Goal: Task Accomplishment & Management: Use online tool/utility

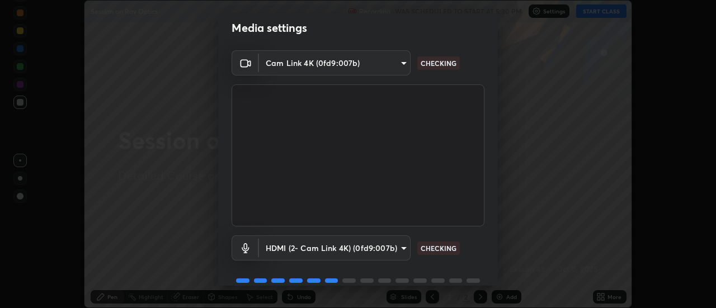
scroll to position [59, 0]
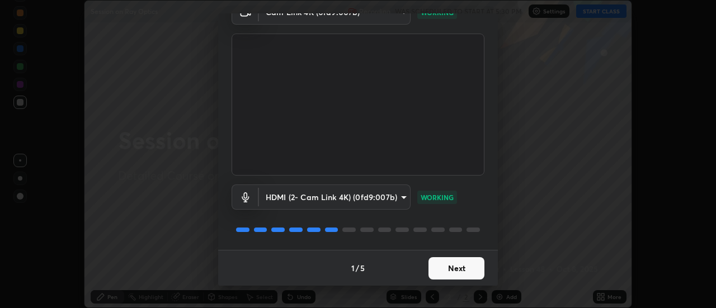
click at [457, 268] on button "Next" at bounding box center [457, 268] width 56 height 22
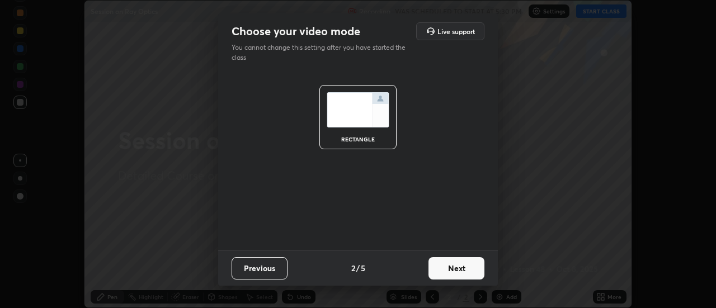
scroll to position [0, 0]
click at [458, 269] on button "Next" at bounding box center [457, 268] width 56 height 22
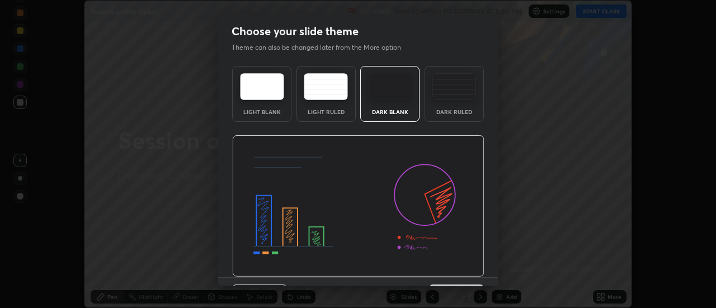
scroll to position [27, 0]
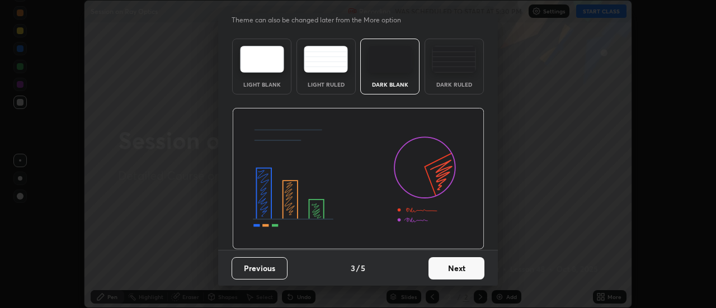
click at [450, 270] on button "Next" at bounding box center [457, 268] width 56 height 22
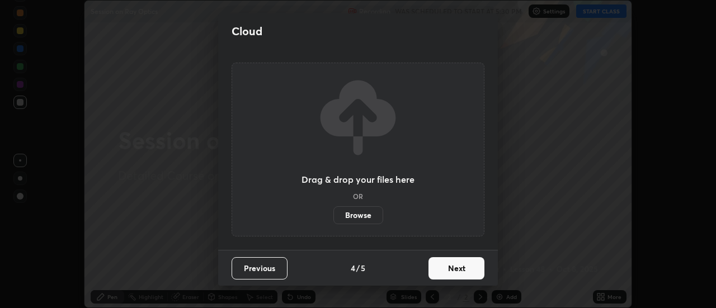
click at [453, 270] on button "Next" at bounding box center [457, 268] width 56 height 22
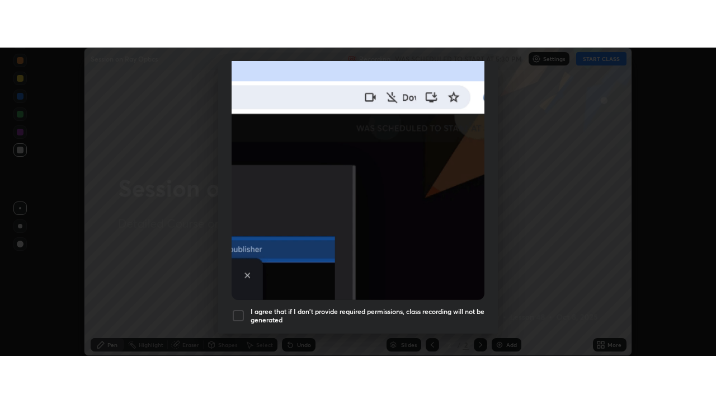
scroll to position [287, 0]
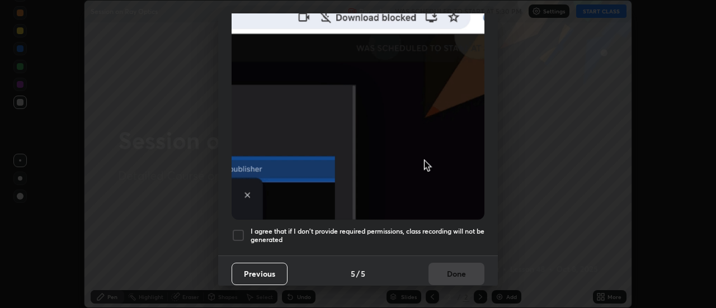
click at [240, 231] on div at bounding box center [238, 235] width 13 height 13
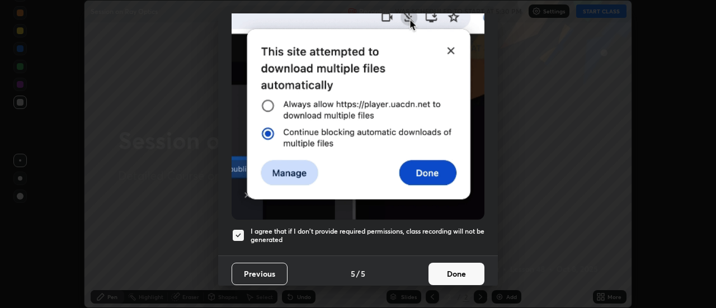
click at [462, 273] on button "Done" at bounding box center [457, 274] width 56 height 22
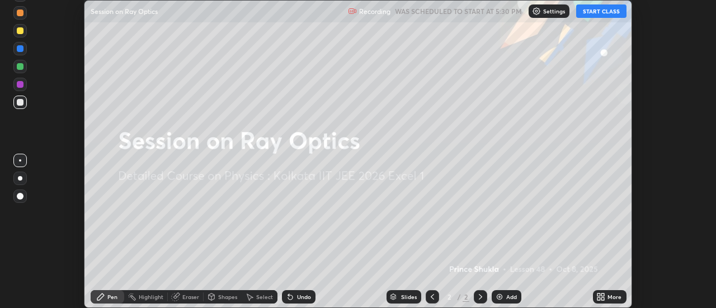
click at [611, 15] on button "START CLASS" at bounding box center [601, 10] width 50 height 13
click at [599, 299] on icon at bounding box center [599, 299] width 3 height 3
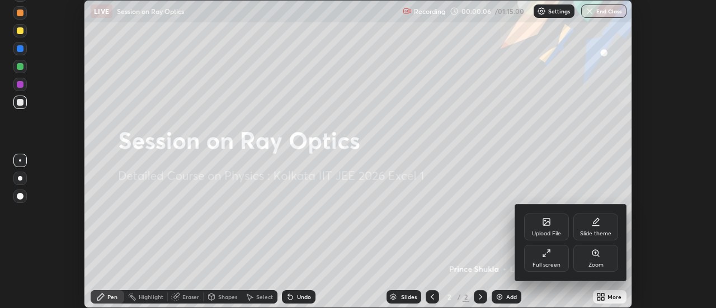
click at [546, 233] on div "Upload File" at bounding box center [546, 234] width 29 height 6
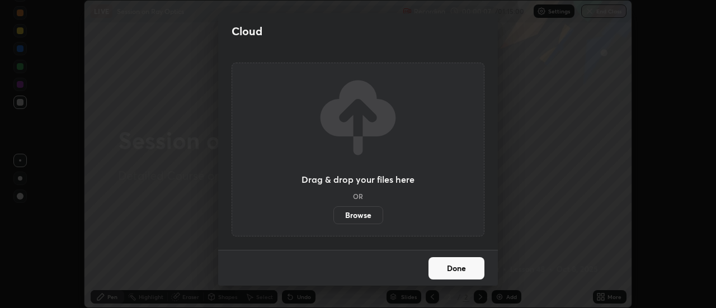
click at [367, 215] on label "Browse" at bounding box center [359, 216] width 50 height 18
click at [334, 215] on input "Browse" at bounding box center [334, 216] width 0 height 18
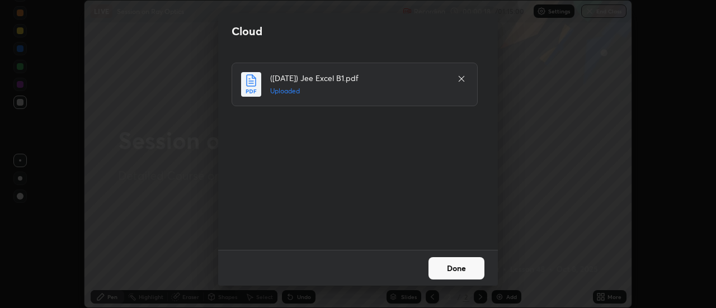
click at [440, 268] on button "Done" at bounding box center [457, 268] width 56 height 22
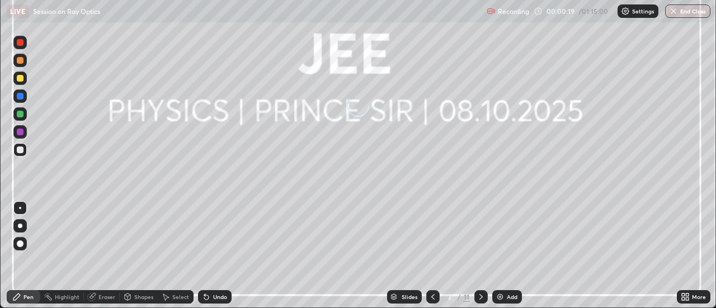
scroll to position [403, 716]
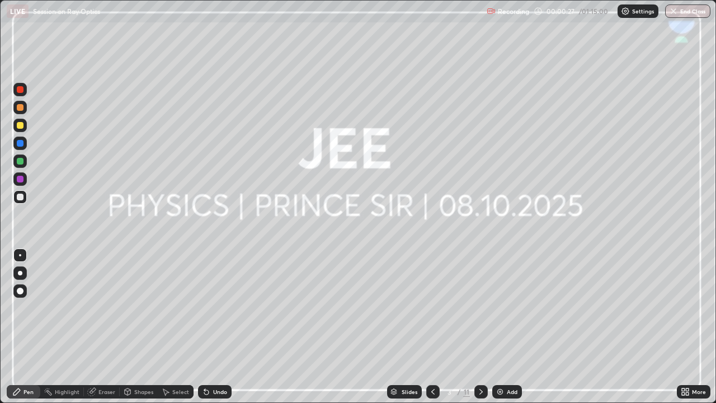
click at [505, 308] on div "Add" at bounding box center [507, 391] width 30 height 13
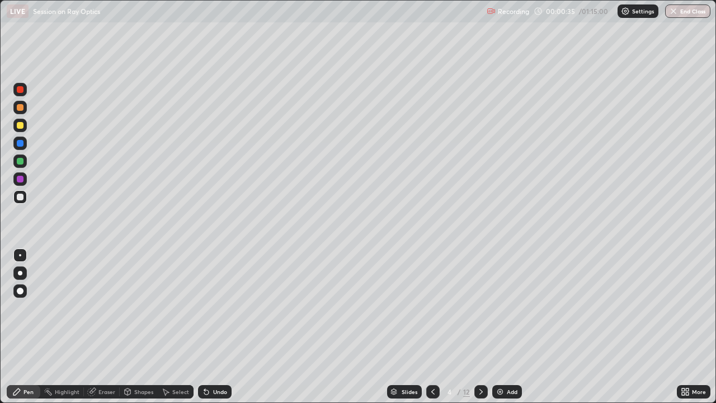
click at [21, 125] on div at bounding box center [20, 125] width 7 height 7
click at [20, 108] on div at bounding box center [20, 107] width 7 height 7
click at [25, 128] on div at bounding box center [19, 125] width 13 height 13
click at [22, 126] on div at bounding box center [20, 125] width 7 height 7
click at [21, 199] on div at bounding box center [20, 197] width 7 height 7
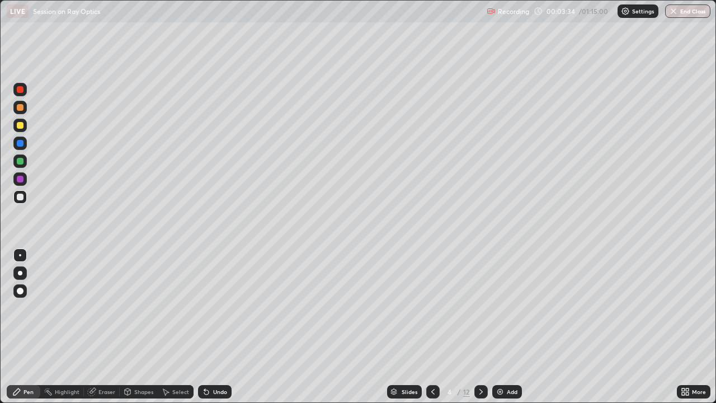
click at [21, 179] on div at bounding box center [20, 179] width 7 height 7
click at [22, 163] on div at bounding box center [20, 161] width 7 height 7
click at [505, 308] on div "Add" at bounding box center [507, 391] width 30 height 13
click at [21, 106] on div at bounding box center [20, 107] width 7 height 7
click at [430, 308] on div at bounding box center [432, 392] width 13 height 22
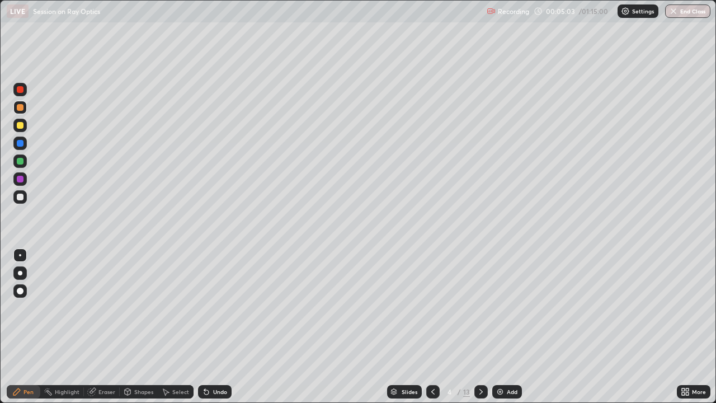
click at [482, 308] on div at bounding box center [481, 391] width 13 height 13
click at [431, 308] on icon at bounding box center [433, 391] width 9 height 9
click at [481, 308] on div at bounding box center [481, 391] width 13 height 13
click at [24, 162] on div at bounding box center [19, 160] width 13 height 13
click at [20, 128] on div at bounding box center [20, 125] width 7 height 7
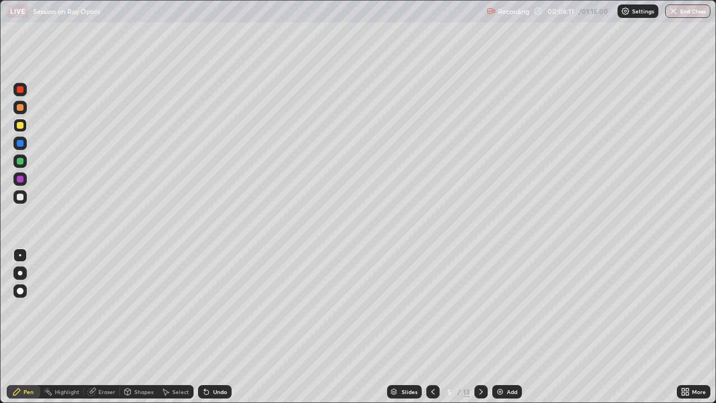
click at [434, 308] on div at bounding box center [432, 391] width 13 height 13
click at [480, 308] on icon at bounding box center [481, 391] width 9 height 9
click at [25, 109] on div at bounding box center [19, 107] width 13 height 13
click at [25, 91] on div at bounding box center [19, 89] width 13 height 13
click at [24, 126] on div at bounding box center [19, 125] width 13 height 13
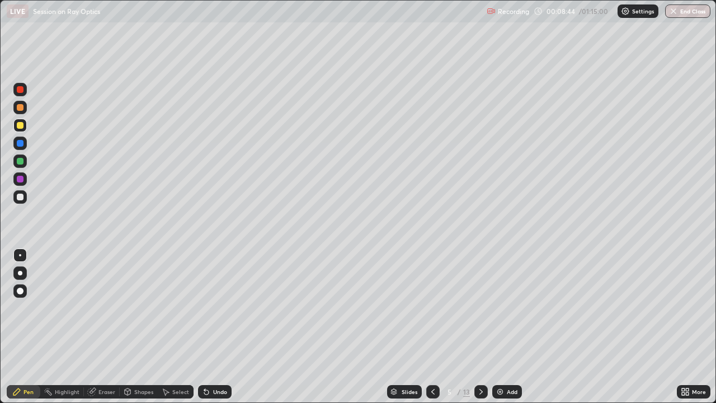
click at [22, 179] on div at bounding box center [20, 179] width 7 height 7
click at [20, 198] on div at bounding box center [20, 197] width 7 height 7
click at [501, 308] on img at bounding box center [500, 391] width 9 height 9
click at [23, 105] on div at bounding box center [20, 107] width 7 height 7
click at [21, 125] on div at bounding box center [20, 125] width 7 height 7
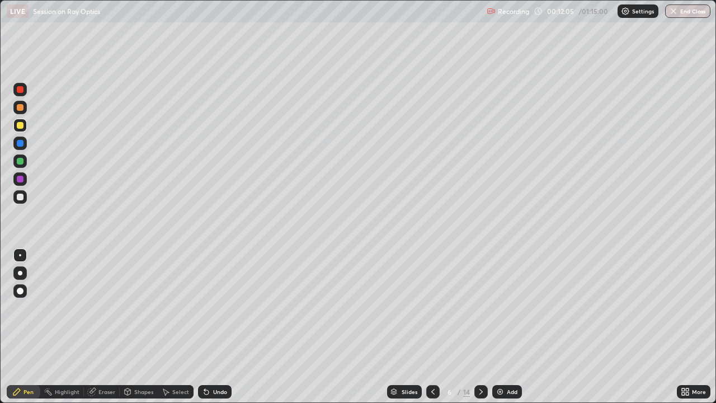
click at [21, 201] on div at bounding box center [19, 196] width 13 height 13
click at [21, 127] on div at bounding box center [20, 125] width 7 height 7
click at [15, 161] on div at bounding box center [19, 160] width 13 height 13
click at [21, 126] on div at bounding box center [20, 125] width 7 height 7
click at [219, 308] on div "Undo" at bounding box center [220, 392] width 14 height 6
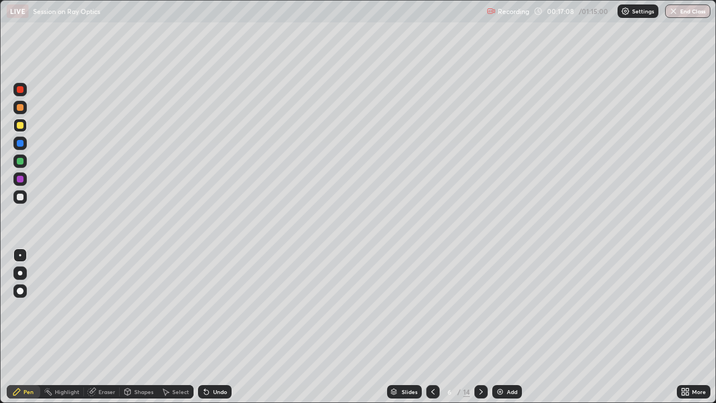
click at [503, 308] on img at bounding box center [500, 391] width 9 height 9
click at [21, 161] on div at bounding box center [20, 161] width 7 height 7
click at [20, 125] on div at bounding box center [20, 125] width 7 height 7
click at [18, 109] on div at bounding box center [20, 107] width 7 height 7
click at [22, 127] on div at bounding box center [20, 125] width 7 height 7
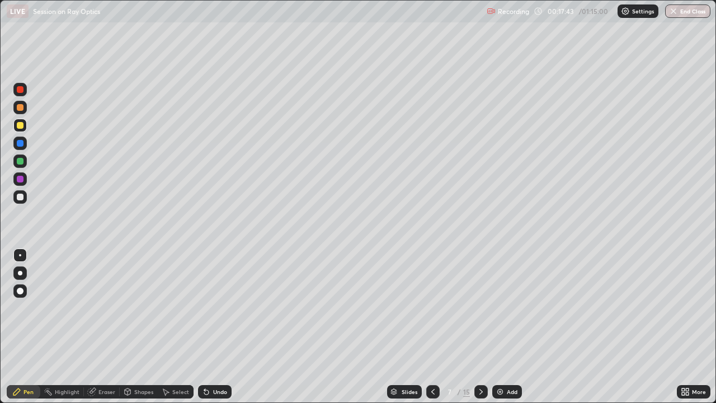
click at [21, 143] on div at bounding box center [20, 143] width 7 height 7
click at [431, 308] on icon at bounding box center [433, 391] width 9 height 9
click at [480, 308] on icon at bounding box center [481, 391] width 9 height 9
click at [20, 128] on div at bounding box center [20, 125] width 7 height 7
click at [21, 108] on div at bounding box center [20, 107] width 7 height 7
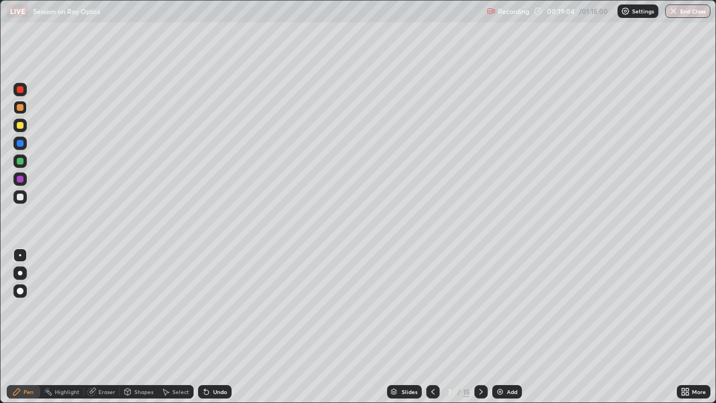
click at [432, 308] on icon at bounding box center [433, 391] width 9 height 9
click at [480, 308] on icon at bounding box center [481, 391] width 9 height 9
click at [22, 124] on div at bounding box center [20, 125] width 7 height 7
click at [431, 308] on icon at bounding box center [433, 391] width 9 height 9
click at [479, 308] on icon at bounding box center [481, 391] width 9 height 9
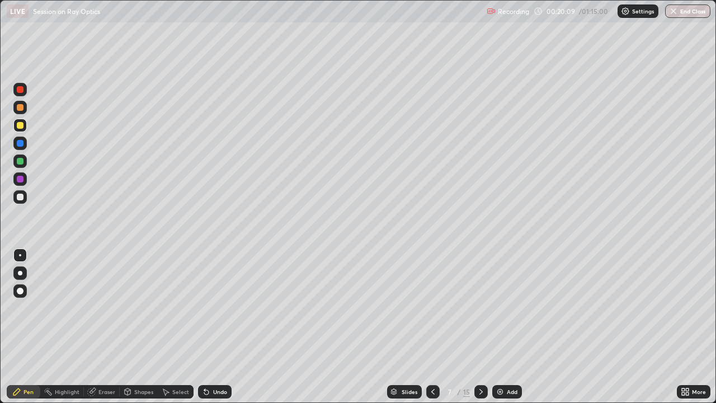
click at [22, 198] on div at bounding box center [20, 197] width 7 height 7
click at [432, 308] on icon at bounding box center [433, 391] width 9 height 9
click at [478, 308] on icon at bounding box center [481, 391] width 9 height 9
click at [25, 200] on div at bounding box center [19, 196] width 13 height 13
click at [21, 143] on div at bounding box center [20, 143] width 7 height 7
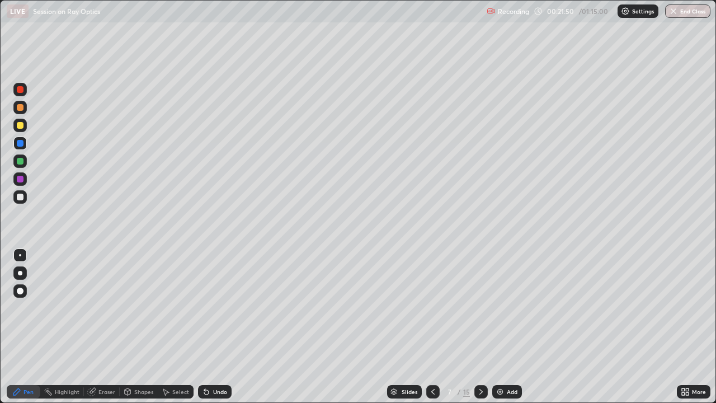
click at [21, 128] on div at bounding box center [20, 125] width 7 height 7
click at [24, 129] on div at bounding box center [19, 125] width 13 height 13
click at [21, 107] on div at bounding box center [20, 107] width 7 height 7
click at [25, 129] on div at bounding box center [19, 125] width 13 height 13
click at [24, 161] on div at bounding box center [19, 160] width 13 height 13
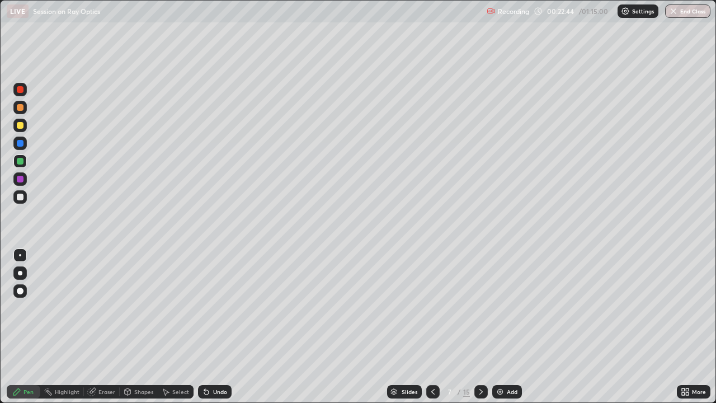
click at [22, 180] on div at bounding box center [20, 179] width 7 height 7
click at [20, 130] on div at bounding box center [19, 125] width 13 height 13
click at [21, 180] on div at bounding box center [20, 179] width 7 height 7
click at [26, 197] on div at bounding box center [19, 196] width 13 height 13
click at [21, 123] on div at bounding box center [20, 125] width 7 height 7
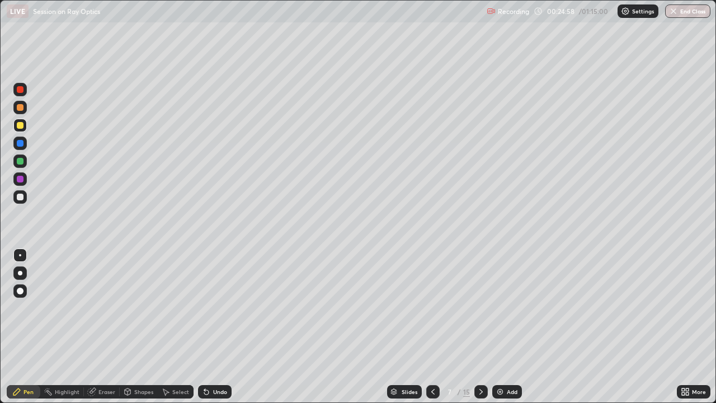
click at [433, 308] on icon at bounding box center [433, 391] width 9 height 9
click at [482, 308] on icon at bounding box center [481, 391] width 9 height 9
click at [513, 308] on div "Add" at bounding box center [512, 392] width 11 height 6
click at [21, 161] on div at bounding box center [20, 161] width 7 height 7
click at [20, 128] on div at bounding box center [20, 125] width 7 height 7
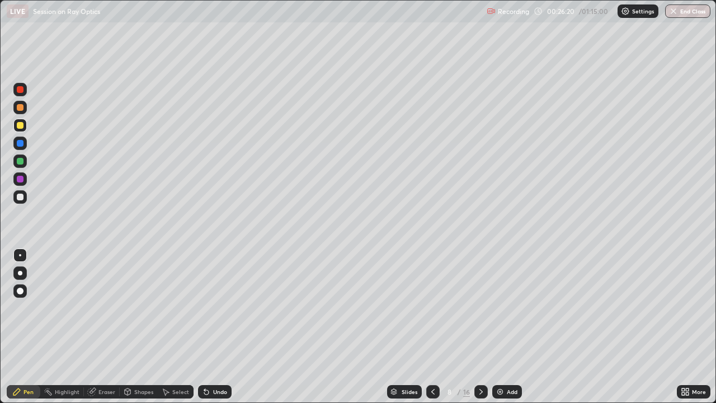
click at [26, 176] on div at bounding box center [19, 178] width 13 height 13
click at [22, 199] on div at bounding box center [20, 197] width 7 height 7
click at [21, 161] on div at bounding box center [20, 161] width 7 height 7
click at [22, 128] on div at bounding box center [20, 125] width 7 height 7
click at [21, 164] on div at bounding box center [20, 161] width 7 height 7
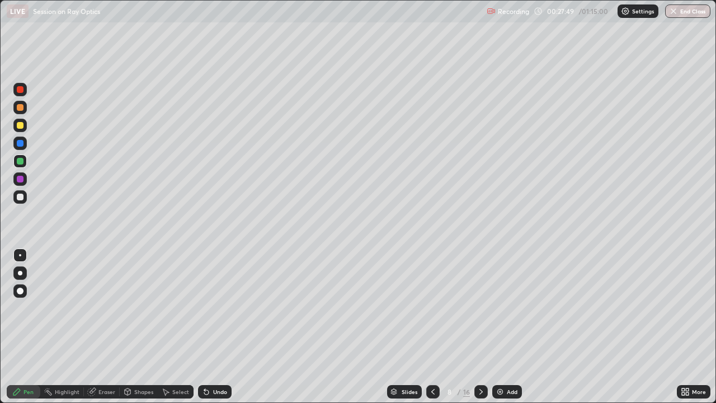
click at [219, 308] on div "Undo" at bounding box center [220, 392] width 14 height 6
click at [220, 308] on div "Undo" at bounding box center [220, 392] width 14 height 6
click at [222, 308] on div "Undo" at bounding box center [220, 392] width 14 height 6
click at [21, 179] on div at bounding box center [20, 179] width 7 height 7
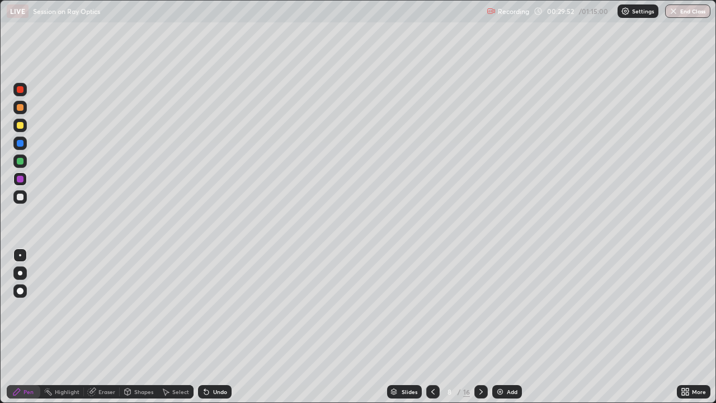
click at [22, 198] on div at bounding box center [20, 197] width 7 height 7
click at [146, 308] on div "Shapes" at bounding box center [143, 392] width 19 height 6
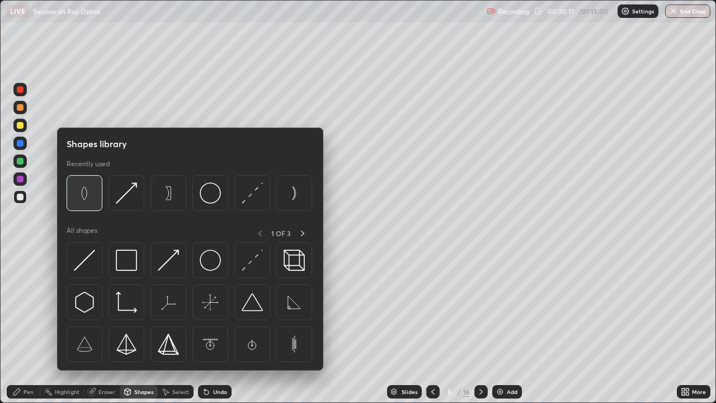
click at [93, 193] on img at bounding box center [84, 192] width 21 height 21
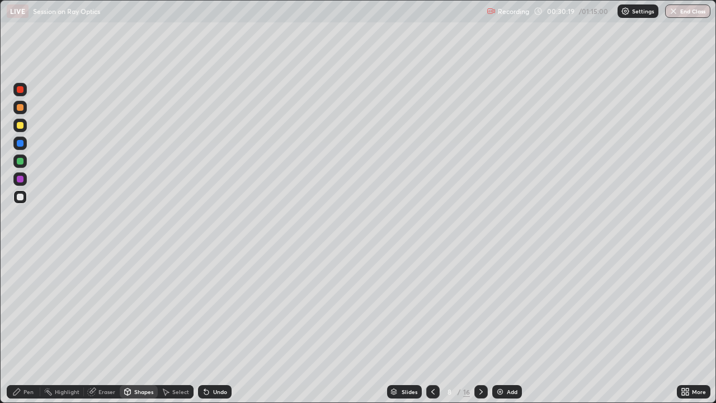
click at [27, 308] on div "Pen" at bounding box center [29, 392] width 10 height 6
click at [21, 146] on div at bounding box center [20, 143] width 7 height 7
click at [23, 160] on div at bounding box center [20, 161] width 7 height 7
click at [24, 124] on div at bounding box center [19, 125] width 13 height 13
click at [133, 308] on div "Shapes" at bounding box center [139, 391] width 38 height 13
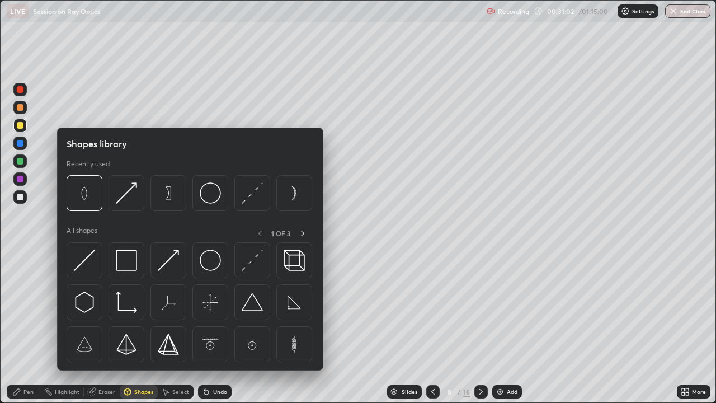
click at [107, 308] on div "Eraser" at bounding box center [106, 392] width 17 height 6
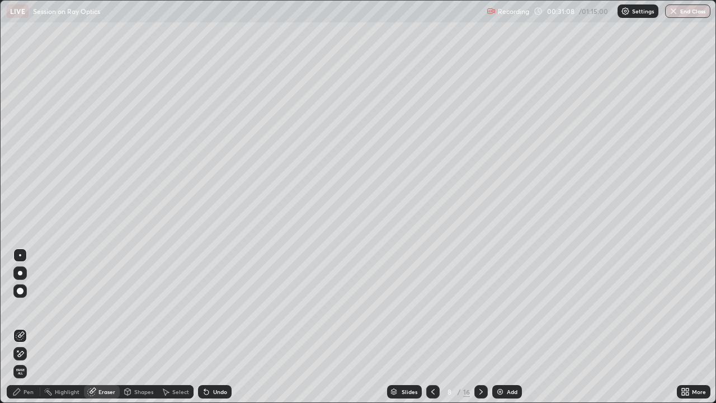
click at [34, 308] on div "Pen" at bounding box center [24, 391] width 34 height 13
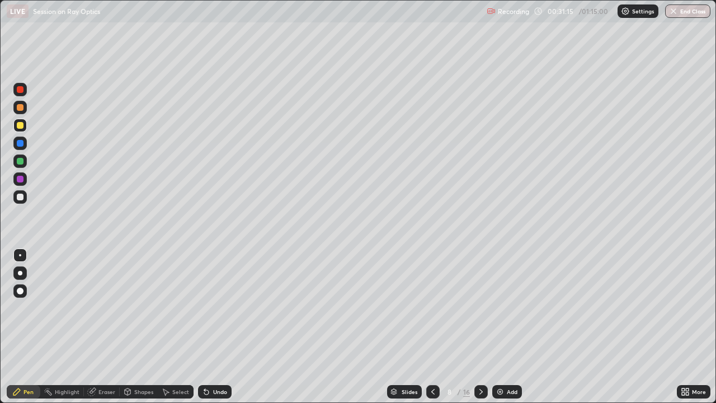
click at [21, 185] on div at bounding box center [19, 178] width 13 height 13
click at [687, 308] on div "More" at bounding box center [694, 391] width 34 height 13
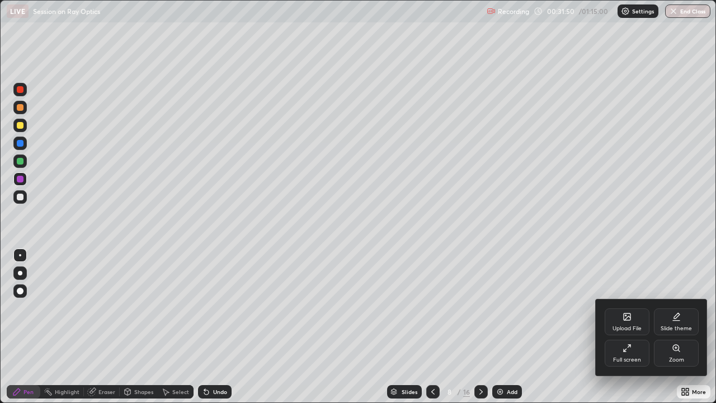
click at [467, 305] on div at bounding box center [358, 201] width 716 height 403
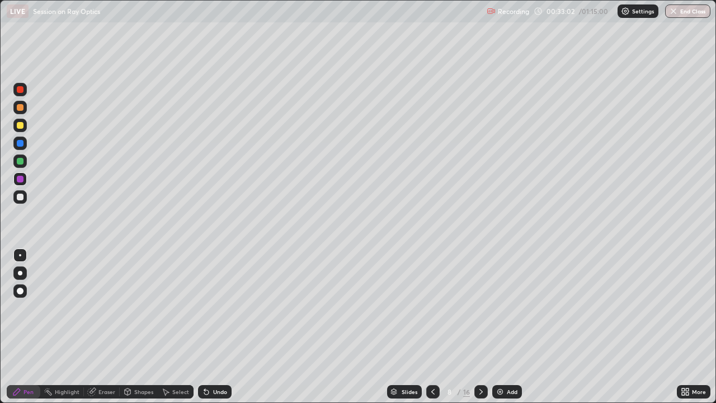
click at [515, 308] on div "Add" at bounding box center [512, 392] width 11 height 6
click at [144, 308] on div "Shapes" at bounding box center [143, 392] width 19 height 6
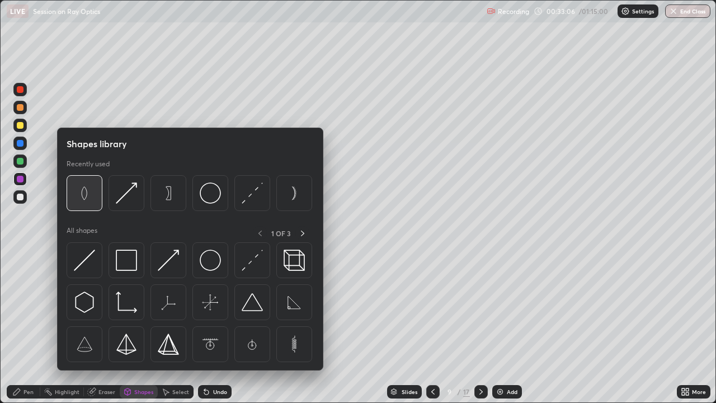
click at [90, 198] on img at bounding box center [84, 192] width 21 height 21
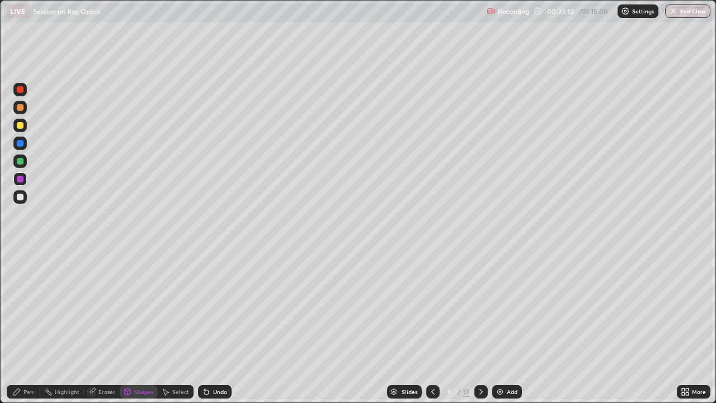
click at [27, 308] on div "Pen" at bounding box center [29, 392] width 10 height 6
click at [432, 308] on icon at bounding box center [432, 392] width 3 height 6
click at [480, 308] on icon at bounding box center [481, 391] width 9 height 9
click at [429, 308] on div at bounding box center [432, 391] width 13 height 13
click at [480, 308] on icon at bounding box center [481, 391] width 9 height 9
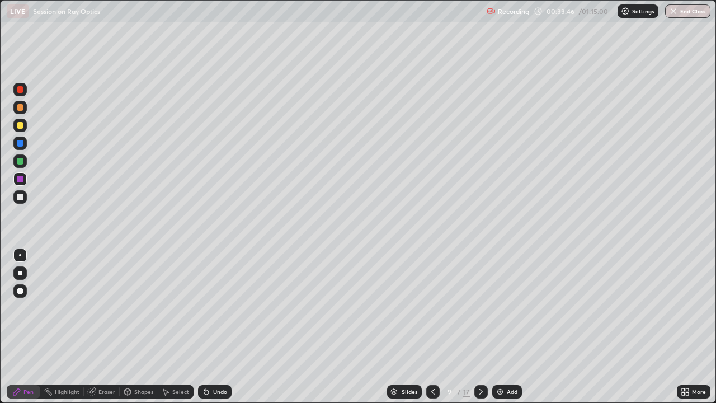
click at [20, 110] on div at bounding box center [20, 107] width 7 height 7
click at [20, 128] on div at bounding box center [20, 125] width 7 height 7
click at [25, 106] on div at bounding box center [19, 107] width 13 height 13
click at [217, 308] on div "Undo" at bounding box center [220, 392] width 14 height 6
click at [19, 127] on div at bounding box center [20, 125] width 7 height 7
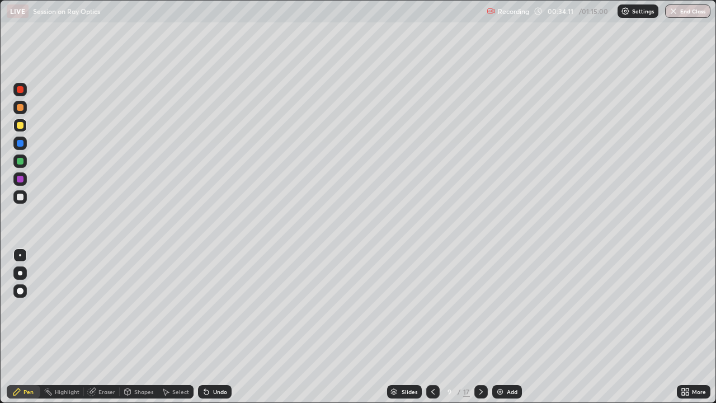
click at [220, 308] on div "Undo" at bounding box center [220, 392] width 14 height 6
click at [20, 165] on div at bounding box center [19, 160] width 13 height 13
click at [213, 308] on div "Undo" at bounding box center [220, 392] width 14 height 6
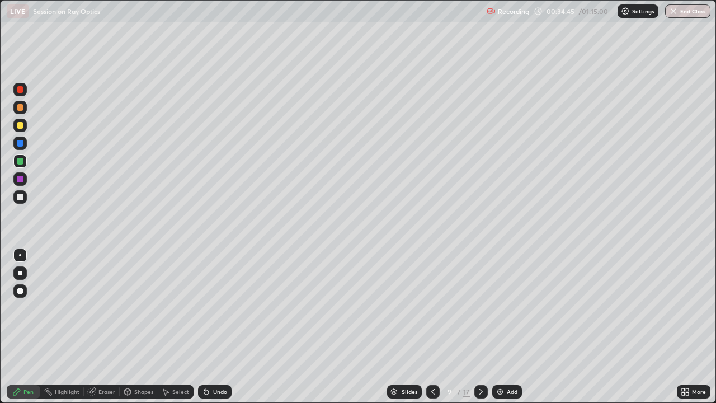
click at [213, 308] on div "Undo" at bounding box center [220, 392] width 14 height 6
click at [135, 308] on div "Shapes" at bounding box center [143, 392] width 19 height 6
click at [99, 308] on div "Eraser" at bounding box center [106, 392] width 17 height 6
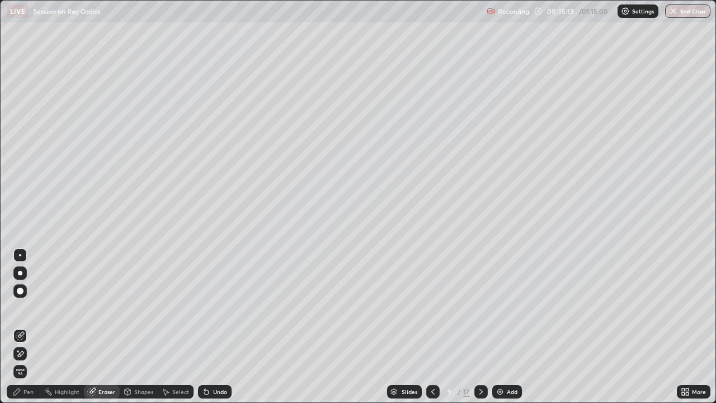
click at [103, 308] on div "Eraser" at bounding box center [102, 391] width 36 height 13
click at [107, 308] on div "Eraser" at bounding box center [106, 392] width 17 height 6
click at [137, 308] on div "Shapes" at bounding box center [143, 392] width 19 height 6
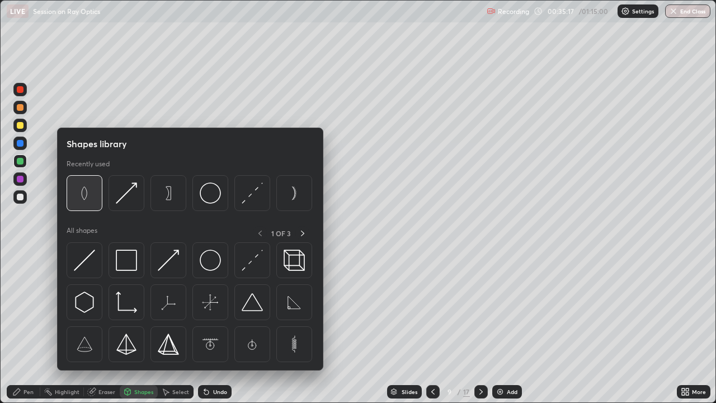
click at [89, 200] on img at bounding box center [84, 192] width 21 height 21
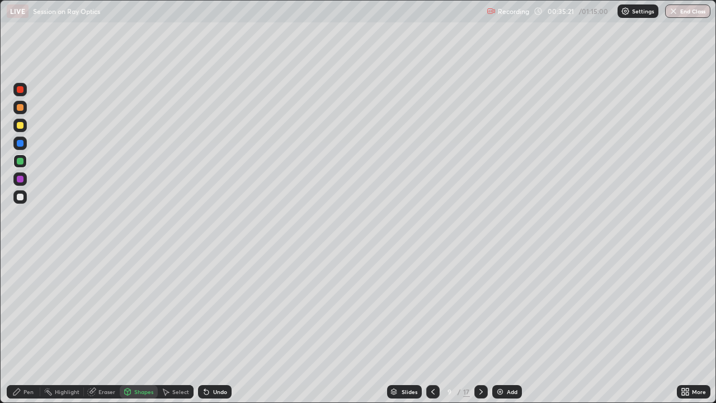
click at [22, 180] on div at bounding box center [20, 179] width 7 height 7
click at [209, 308] on icon at bounding box center [206, 391] width 9 height 9
click at [26, 308] on div "Pen" at bounding box center [29, 392] width 10 height 6
click at [20, 195] on div at bounding box center [20, 197] width 7 height 7
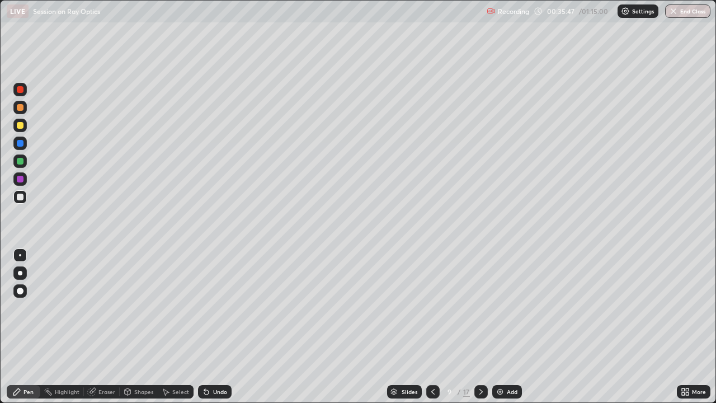
click at [20, 127] on div at bounding box center [20, 125] width 7 height 7
click at [134, 308] on div "Shapes" at bounding box center [143, 392] width 19 height 6
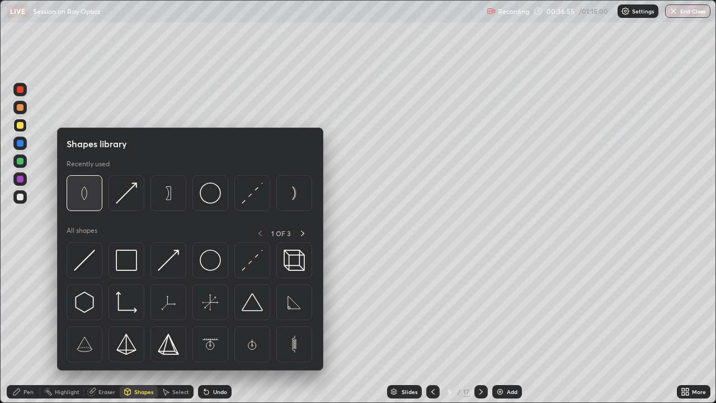
click at [93, 201] on img at bounding box center [84, 192] width 21 height 21
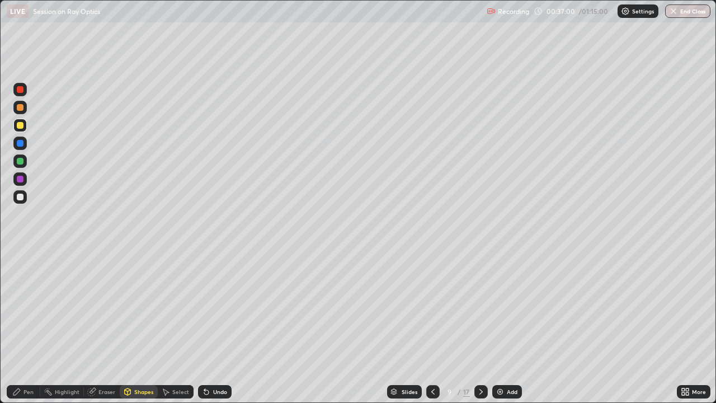
click at [30, 308] on div "Pen" at bounding box center [29, 392] width 10 height 6
click at [22, 200] on div at bounding box center [20, 197] width 7 height 7
click at [25, 107] on div at bounding box center [19, 107] width 13 height 13
click at [22, 125] on div at bounding box center [20, 125] width 7 height 7
click at [215, 308] on div "Undo" at bounding box center [220, 392] width 14 height 6
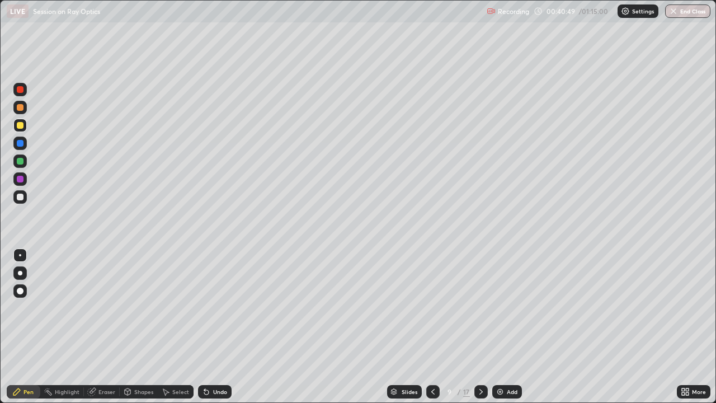
click at [501, 308] on img at bounding box center [500, 391] width 9 height 9
click at [21, 108] on div at bounding box center [20, 107] width 7 height 7
click at [20, 126] on div at bounding box center [20, 125] width 7 height 7
click at [214, 308] on div "Undo" at bounding box center [220, 392] width 14 height 6
click at [217, 308] on div "Undo" at bounding box center [220, 392] width 14 height 6
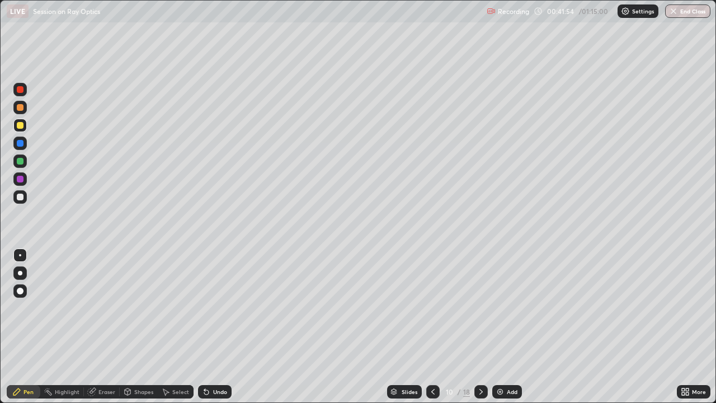
click at [210, 308] on div "Undo" at bounding box center [215, 391] width 34 height 13
click at [213, 308] on div "Undo" at bounding box center [220, 392] width 14 height 6
click at [211, 308] on div "Undo" at bounding box center [215, 391] width 34 height 13
click at [213, 308] on div "Undo" at bounding box center [220, 392] width 14 height 6
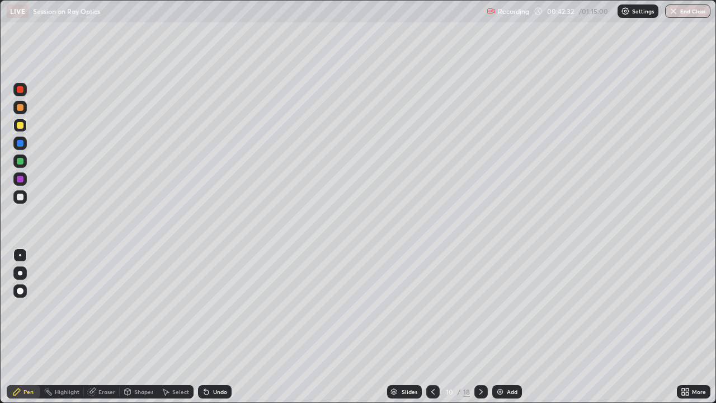
click at [24, 144] on div at bounding box center [19, 143] width 13 height 13
click at [222, 308] on div "Undo" at bounding box center [220, 392] width 14 height 6
click at [25, 128] on div at bounding box center [19, 125] width 13 height 13
click at [23, 180] on div at bounding box center [20, 179] width 7 height 7
click at [220, 308] on div "Undo" at bounding box center [220, 392] width 14 height 6
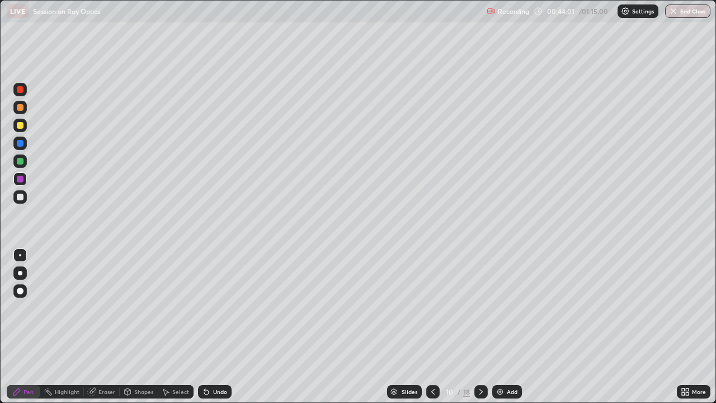
click at [220, 308] on div "Undo" at bounding box center [220, 392] width 14 height 6
click at [515, 308] on div "Add" at bounding box center [512, 392] width 11 height 6
click at [25, 146] on div at bounding box center [19, 143] width 13 height 13
click at [20, 126] on div at bounding box center [20, 125] width 7 height 7
click at [216, 308] on div "Undo" at bounding box center [220, 392] width 14 height 6
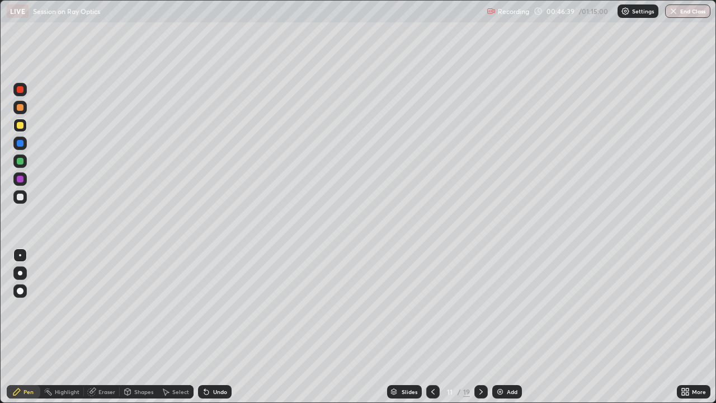
click at [21, 162] on div at bounding box center [20, 161] width 7 height 7
click at [507, 308] on div "Add" at bounding box center [512, 392] width 11 height 6
click at [20, 108] on div at bounding box center [20, 107] width 7 height 7
click at [210, 308] on div "Undo" at bounding box center [215, 391] width 34 height 13
click at [214, 308] on div "Undo" at bounding box center [220, 392] width 14 height 6
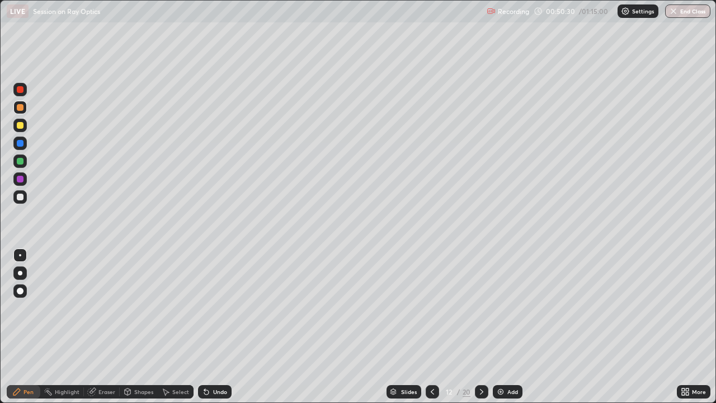
click at [135, 308] on div "Shapes" at bounding box center [143, 392] width 19 height 6
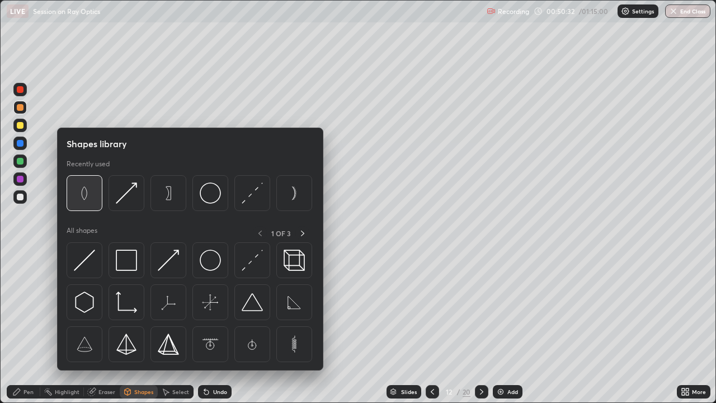
click at [87, 199] on img at bounding box center [84, 192] width 21 height 21
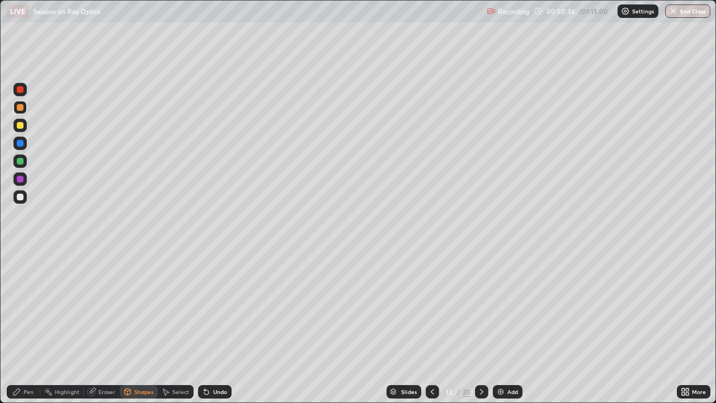
click at [25, 198] on div at bounding box center [19, 196] width 13 height 13
click at [208, 308] on icon at bounding box center [206, 391] width 9 height 9
click at [210, 308] on div "Undo" at bounding box center [215, 391] width 34 height 13
click at [209, 308] on div "Undo" at bounding box center [215, 391] width 34 height 13
click at [30, 308] on div "Pen" at bounding box center [24, 391] width 34 height 13
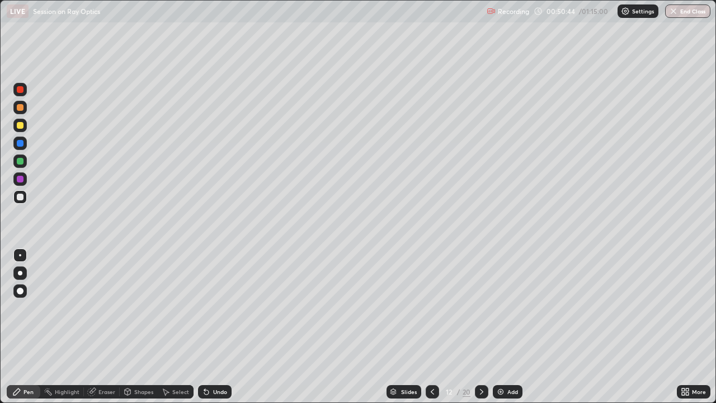
click at [22, 125] on div at bounding box center [20, 125] width 7 height 7
click at [20, 108] on div at bounding box center [20, 107] width 7 height 7
click at [23, 128] on div at bounding box center [19, 125] width 13 height 13
click at [22, 146] on div at bounding box center [20, 143] width 7 height 7
click at [220, 308] on div "Undo" at bounding box center [220, 392] width 14 height 6
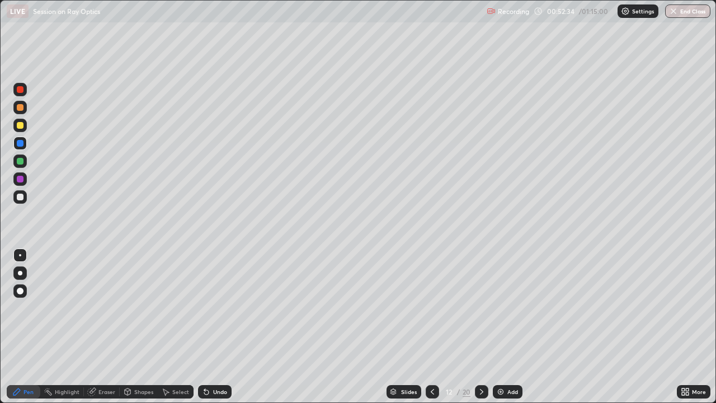
click at [214, 308] on div "Undo" at bounding box center [220, 392] width 14 height 6
click at [216, 308] on div "Undo" at bounding box center [220, 392] width 14 height 6
click at [219, 308] on div "Undo" at bounding box center [220, 392] width 14 height 6
click at [23, 125] on div at bounding box center [20, 125] width 7 height 7
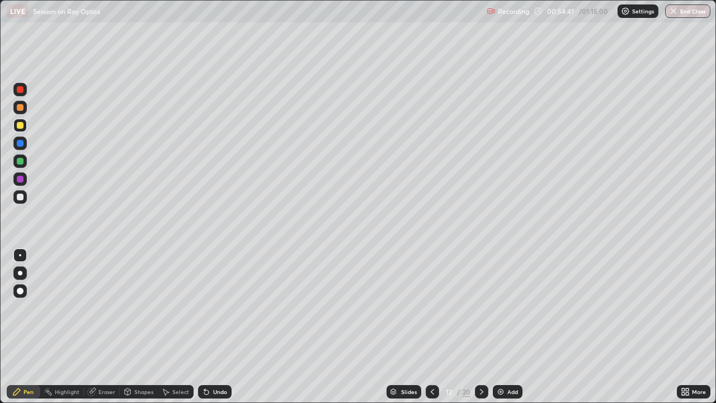
click at [24, 162] on div at bounding box center [19, 160] width 13 height 13
click at [132, 308] on div "Shapes" at bounding box center [139, 391] width 38 height 13
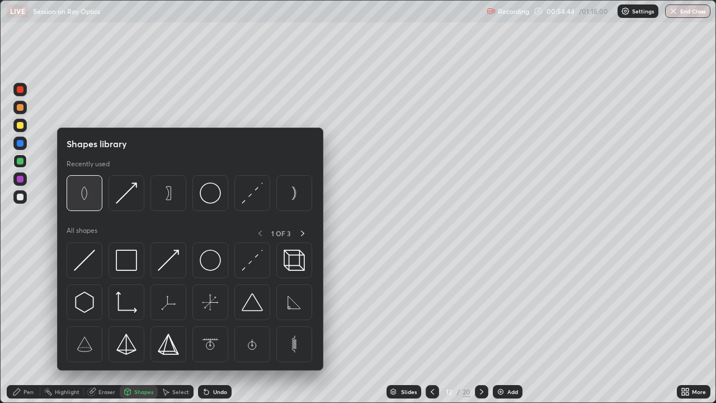
click at [97, 198] on div at bounding box center [85, 193] width 36 height 36
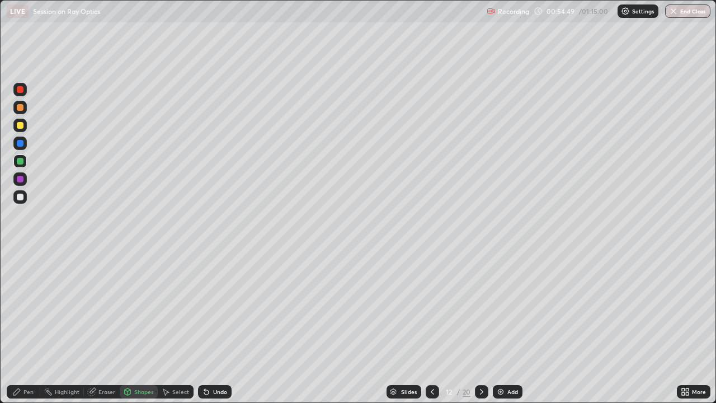
click at [22, 164] on div at bounding box center [20, 161] width 7 height 7
click at [21, 182] on div at bounding box center [20, 179] width 7 height 7
click at [30, 308] on div "Pen" at bounding box center [24, 391] width 34 height 13
click at [22, 162] on div at bounding box center [20, 161] width 7 height 7
click at [504, 308] on img at bounding box center [500, 391] width 9 height 9
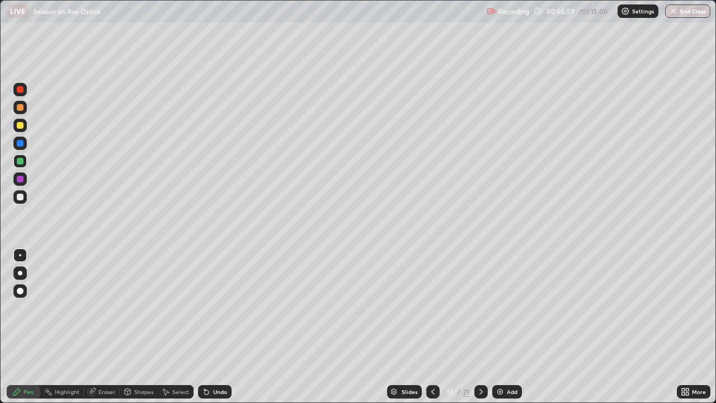
click at [101, 308] on div "Eraser" at bounding box center [106, 392] width 17 height 6
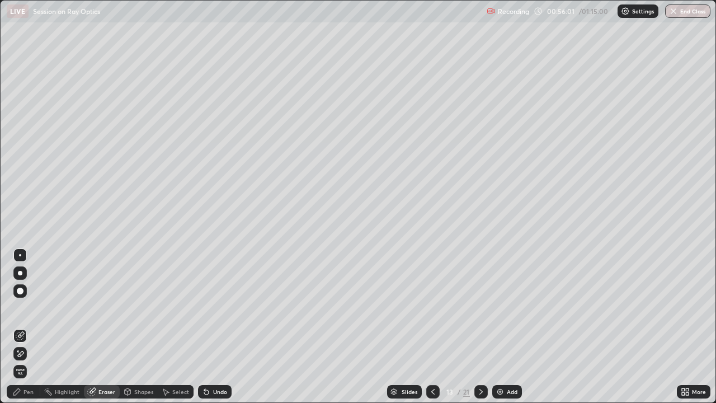
click at [22, 308] on div "Pen" at bounding box center [24, 391] width 34 height 13
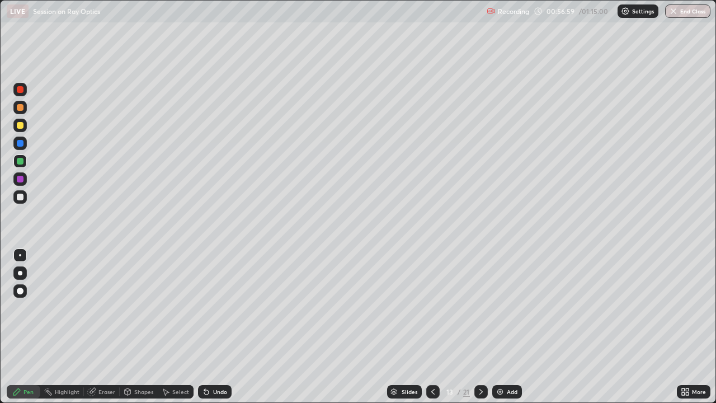
click at [432, 308] on icon at bounding box center [433, 391] width 9 height 9
click at [480, 308] on icon at bounding box center [481, 391] width 9 height 9
click at [25, 129] on div at bounding box center [19, 125] width 13 height 13
click at [227, 308] on div "Undo" at bounding box center [215, 391] width 34 height 13
click at [226, 308] on div "Undo" at bounding box center [215, 391] width 34 height 13
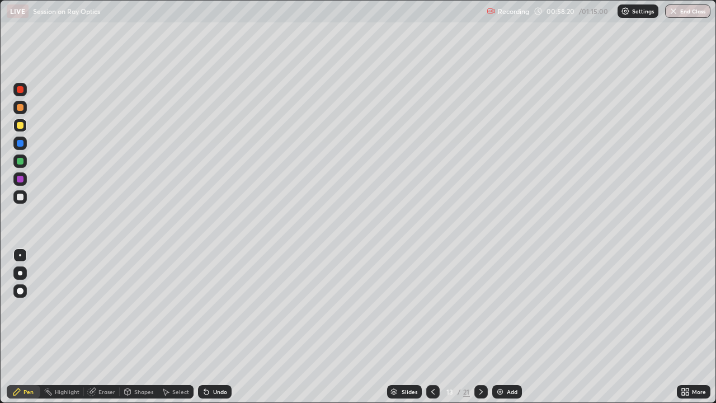
click at [227, 308] on div "Undo" at bounding box center [215, 391] width 34 height 13
click at [229, 308] on div "Undo" at bounding box center [215, 391] width 34 height 13
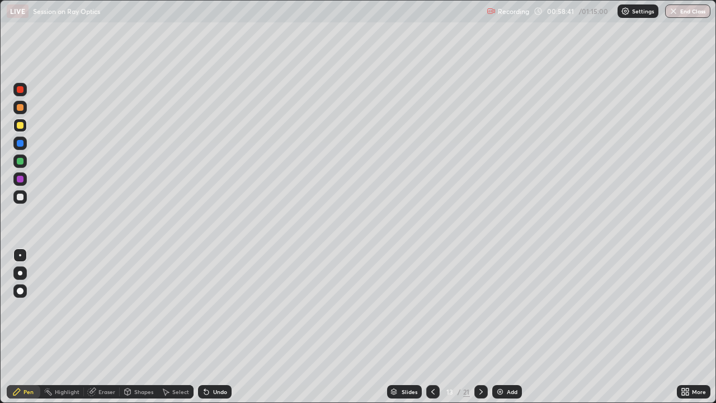
click at [19, 148] on div at bounding box center [19, 143] width 13 height 13
click at [23, 163] on div at bounding box center [20, 161] width 7 height 7
click at [426, 308] on div at bounding box center [432, 391] width 13 height 13
click at [480, 308] on icon at bounding box center [481, 392] width 3 height 6
click at [506, 308] on div "Add" at bounding box center [507, 391] width 30 height 13
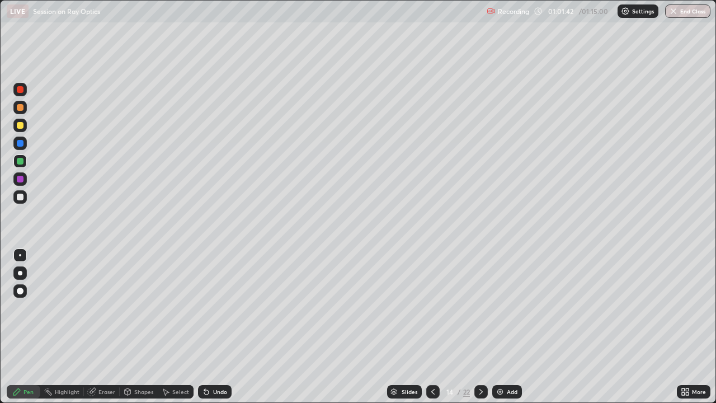
click at [21, 124] on div at bounding box center [20, 125] width 7 height 7
click at [429, 308] on icon at bounding box center [433, 391] width 9 height 9
click at [478, 308] on icon at bounding box center [481, 391] width 9 height 9
click at [429, 308] on icon at bounding box center [433, 391] width 9 height 9
click at [480, 308] on icon at bounding box center [481, 392] width 3 height 6
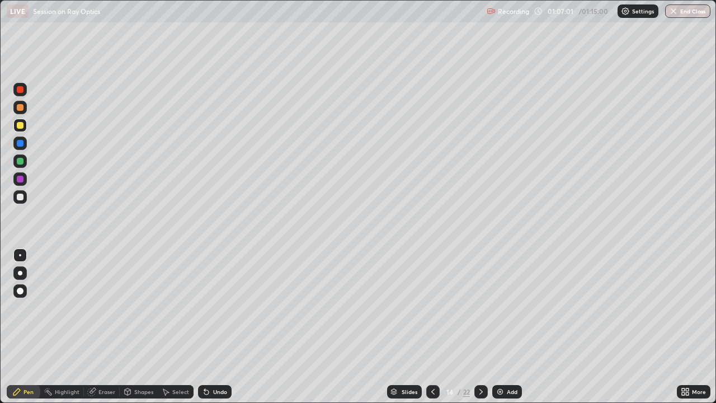
click at [655, 308] on div "Slides 14 / 22 Add" at bounding box center [454, 392] width 445 height 22
click at [480, 308] on div at bounding box center [481, 391] width 13 height 13
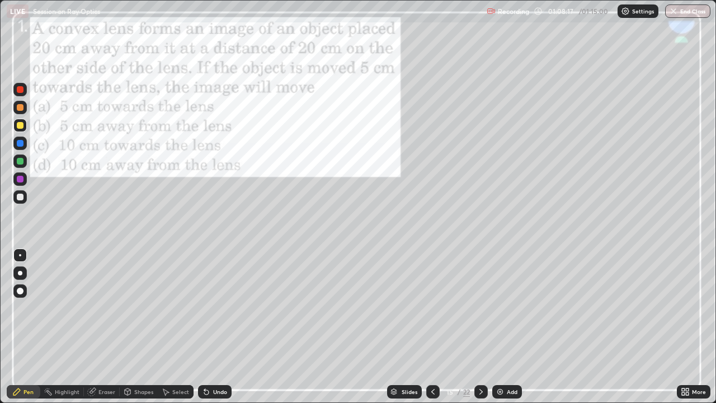
click at [480, 308] on icon at bounding box center [481, 391] width 9 height 9
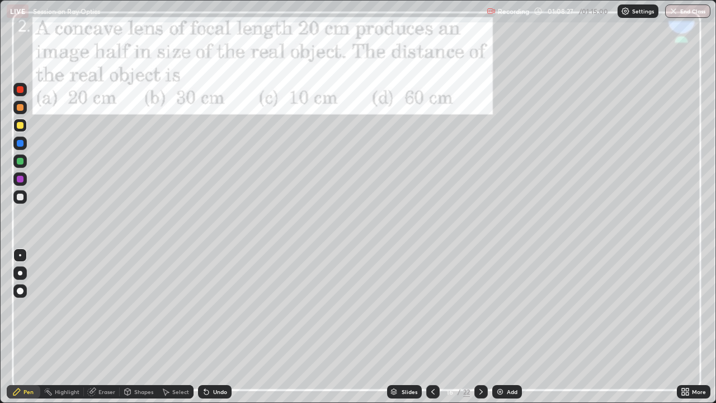
click at [434, 308] on icon at bounding box center [433, 391] width 9 height 9
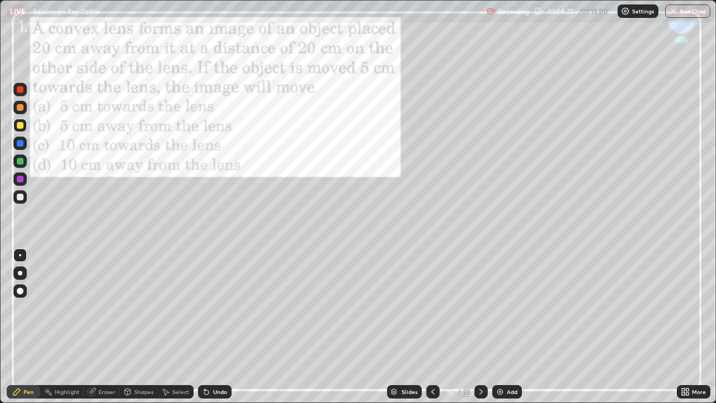
click at [431, 308] on icon at bounding box center [433, 391] width 9 height 9
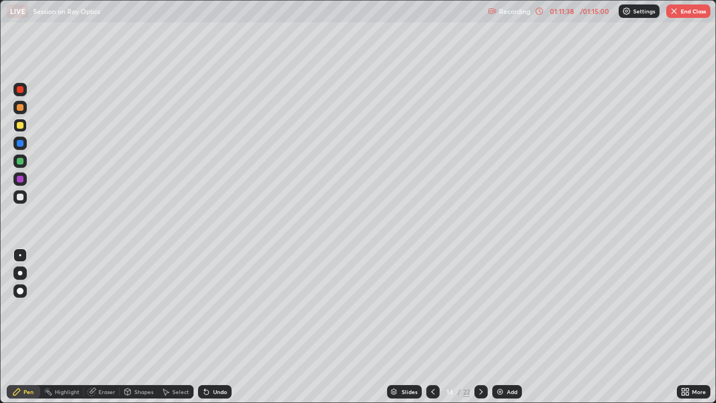
click at [687, 13] on button "End Class" at bounding box center [689, 10] width 44 height 13
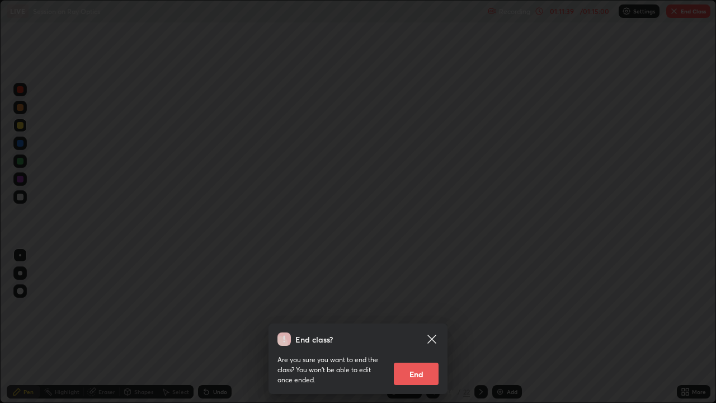
click at [422, 308] on button "End" at bounding box center [416, 374] width 45 height 22
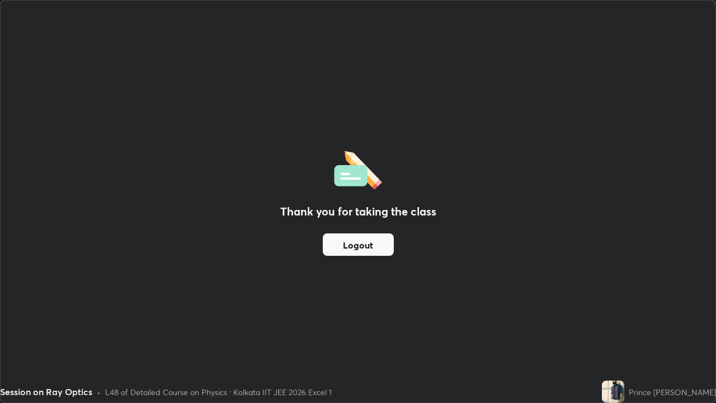
click at [383, 246] on button "Logout" at bounding box center [358, 244] width 71 height 22
click at [358, 40] on div "Thank you for taking the class Logout" at bounding box center [358, 202] width 715 height 402
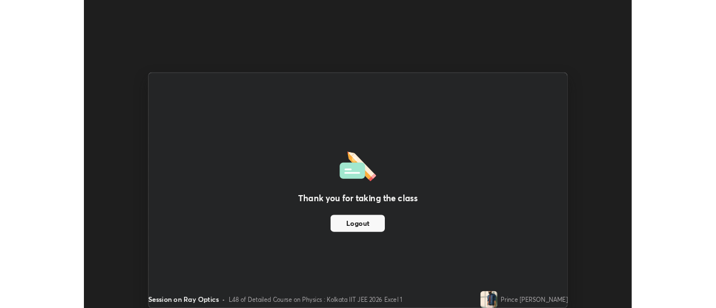
scroll to position [55655, 55247]
